Goal: Information Seeking & Learning: Learn about a topic

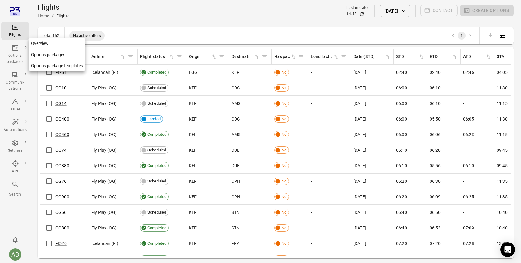
click at [17, 55] on div "Options packages" at bounding box center [15, 59] width 23 height 12
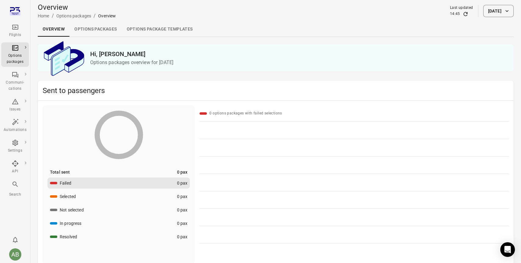
click at [94, 29] on link "Options packages" at bounding box center [95, 29] width 52 height 15
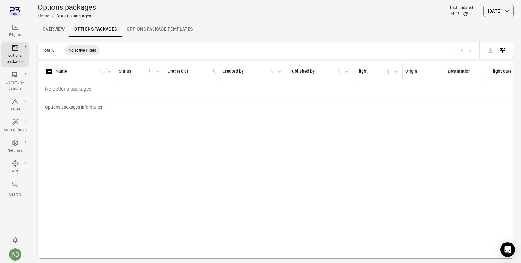
click at [497, 13] on button "[DATE]" at bounding box center [498, 11] width 30 height 12
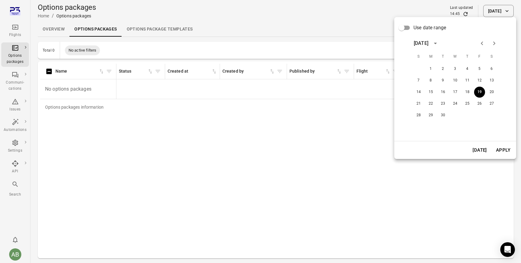
click at [424, 29] on span "Use date range" at bounding box center [430, 27] width 33 height 7
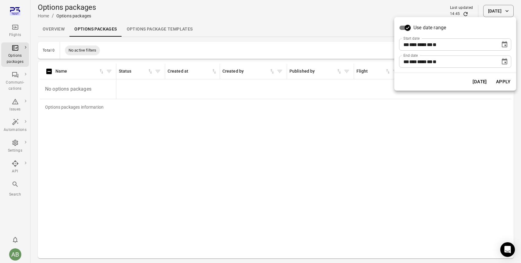
click at [415, 48] on div "** *** **** ** * **" at bounding box center [450, 44] width 93 height 12
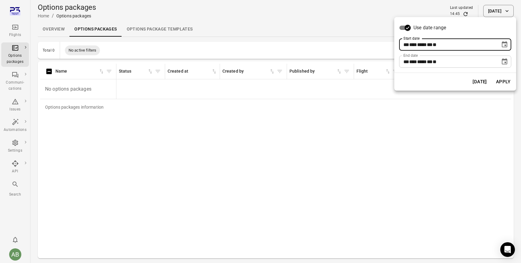
click at [417, 45] on span "***" at bounding box center [413, 44] width 8 height 5
type input "**********"
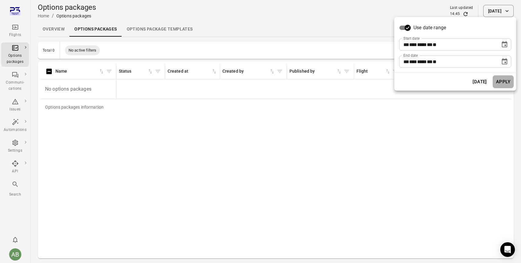
click at [503, 84] on button "Apply" at bounding box center [503, 81] width 21 height 13
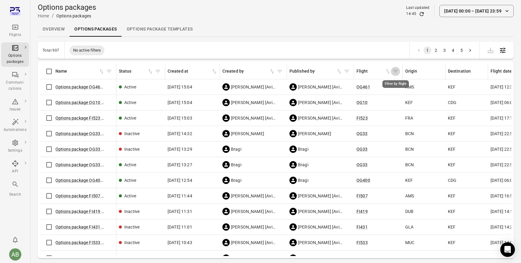
click at [395, 71] on icon "Filter by flight" at bounding box center [395, 71] width 5 height 3
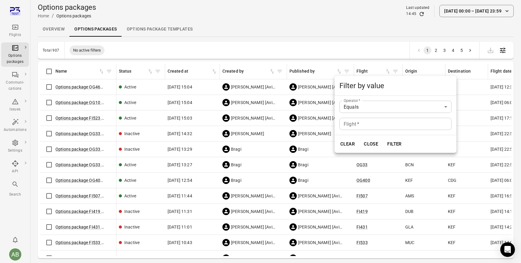
click at [372, 30] on div at bounding box center [260, 131] width 521 height 263
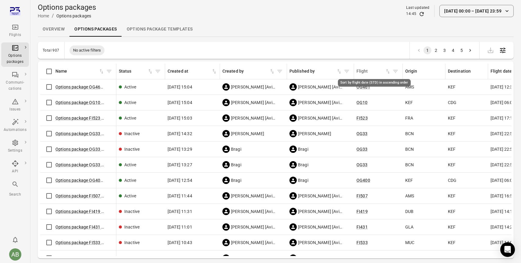
click at [386, 73] on icon "Sort by flight date (STD) in ascending order" at bounding box center [388, 71] width 6 height 6
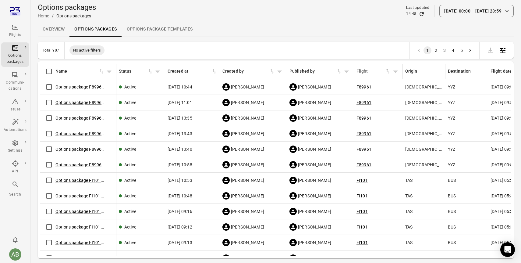
click at [16, 28] on icon "Main navigation" at bounding box center [15, 26] width 7 height 7
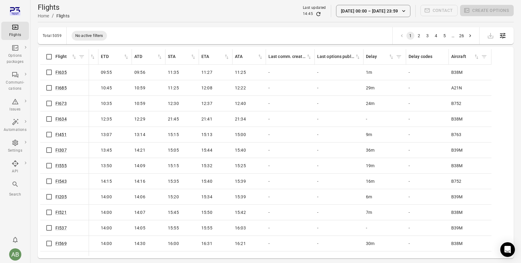
scroll to position [0, 340]
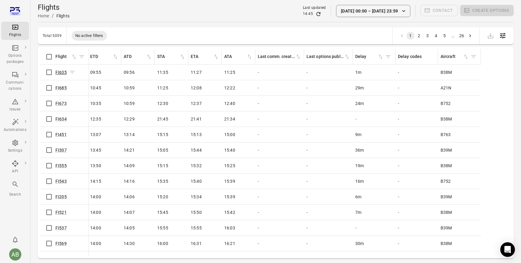
click at [61, 71] on link "FI635" at bounding box center [60, 72] width 11 height 5
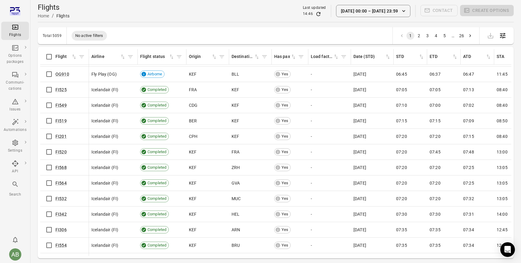
scroll to position [1954, 0]
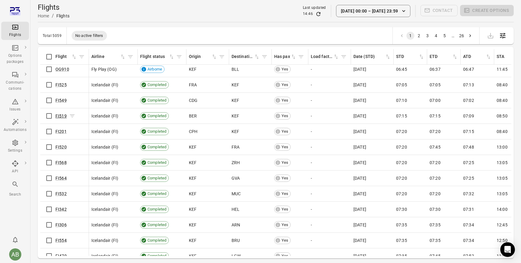
click at [59, 117] on link "FI519" at bounding box center [60, 115] width 11 height 5
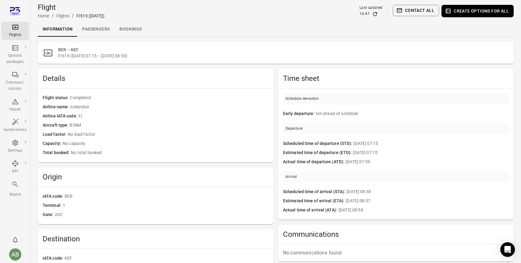
click at [99, 27] on link "Passengers" at bounding box center [95, 29] width 37 height 15
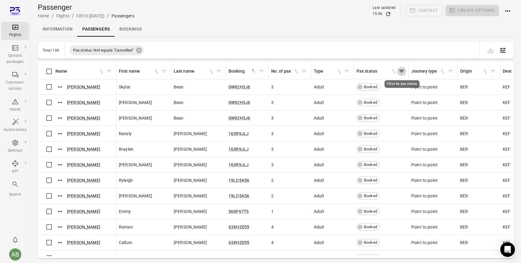
click at [402, 69] on icon "Filter by pax status" at bounding box center [402, 71] width 6 height 6
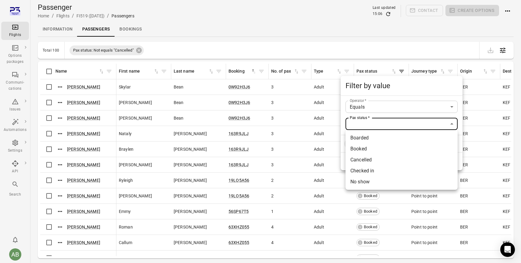
click at [385, 123] on body "Flights Options packages Communi-cations Issues Automations Settings API Search…" at bounding box center [260, 141] width 521 height 283
click at [139, 51] on div at bounding box center [260, 131] width 521 height 263
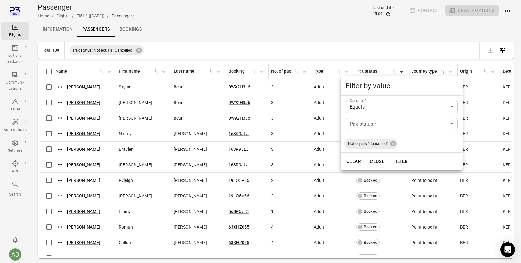
click at [188, 32] on div at bounding box center [260, 131] width 521 height 263
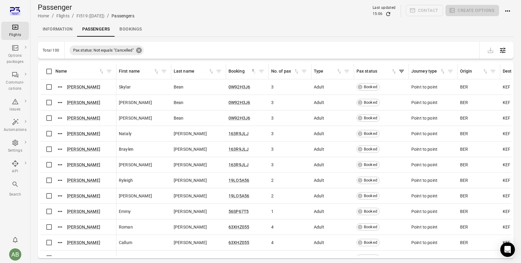
click at [141, 48] on icon at bounding box center [138, 50] width 5 height 5
click at [401, 72] on icon "Filter by pax status" at bounding box center [402, 71] width 6 height 6
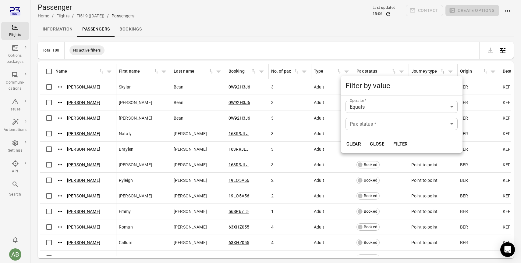
click at [306, 19] on div at bounding box center [260, 131] width 521 height 263
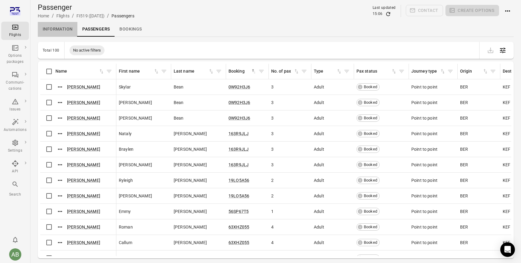
click at [58, 28] on link "Information" at bounding box center [58, 29] width 40 height 15
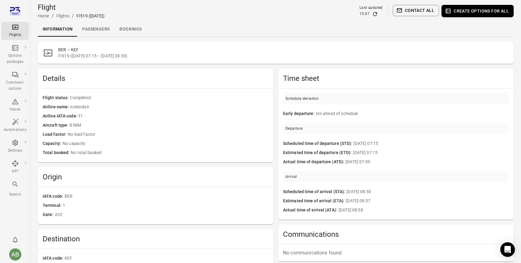
click at [18, 34] on div "Flights" at bounding box center [15, 35] width 23 height 6
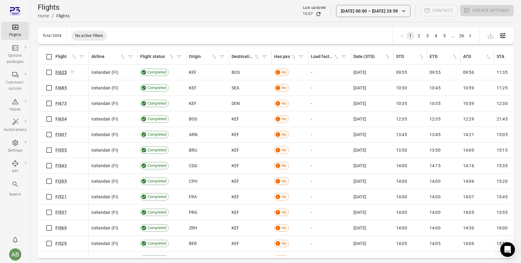
click at [62, 72] on link "FI635" at bounding box center [60, 72] width 11 height 5
